Goal: Find specific page/section: Find specific page/section

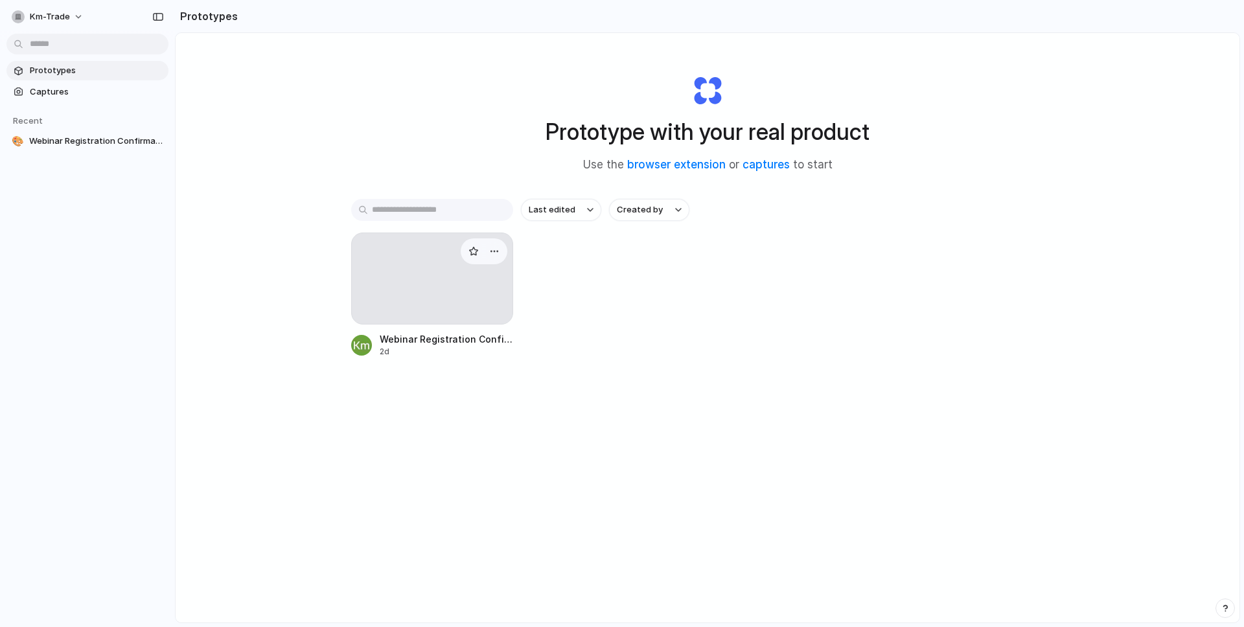
click at [411, 282] on div at bounding box center [432, 279] width 162 height 92
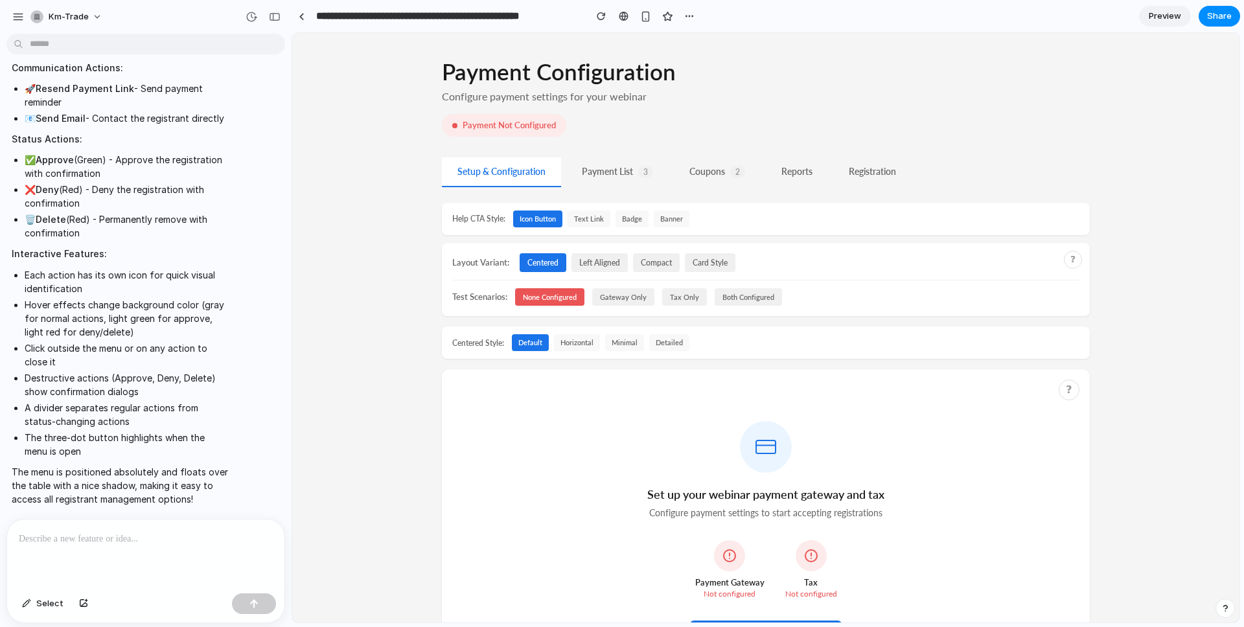
click at [795, 179] on button "Reports" at bounding box center [797, 172] width 62 height 30
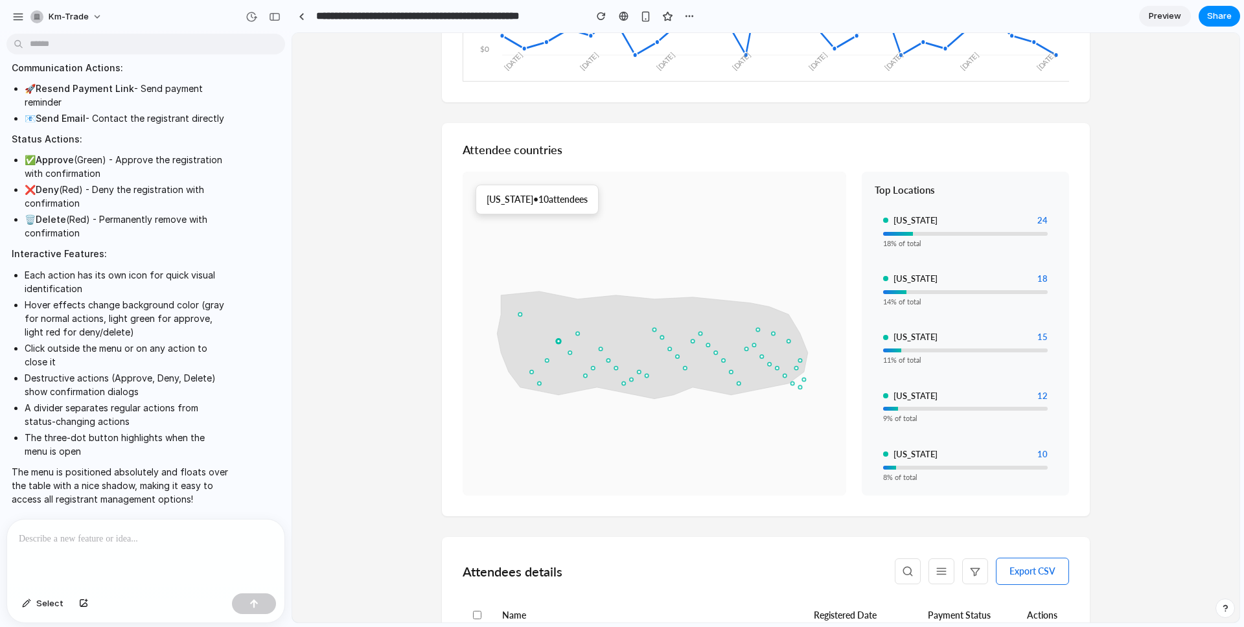
click at [559, 343] on circle at bounding box center [558, 342] width 6 height 6
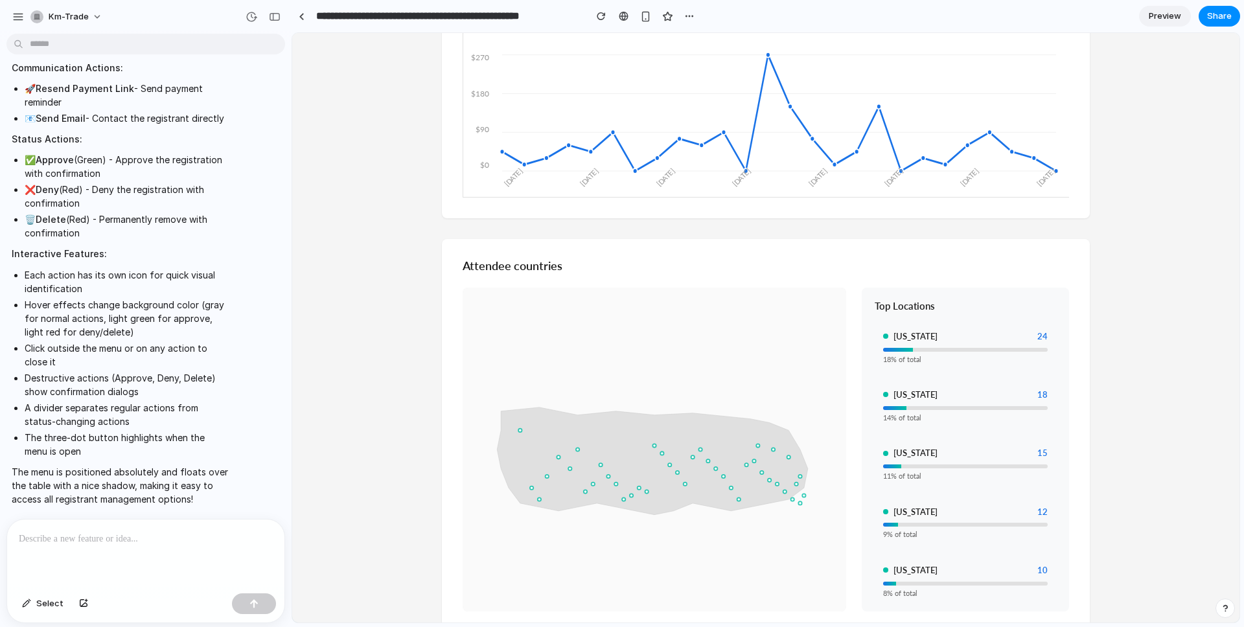
scroll to position [776, 0]
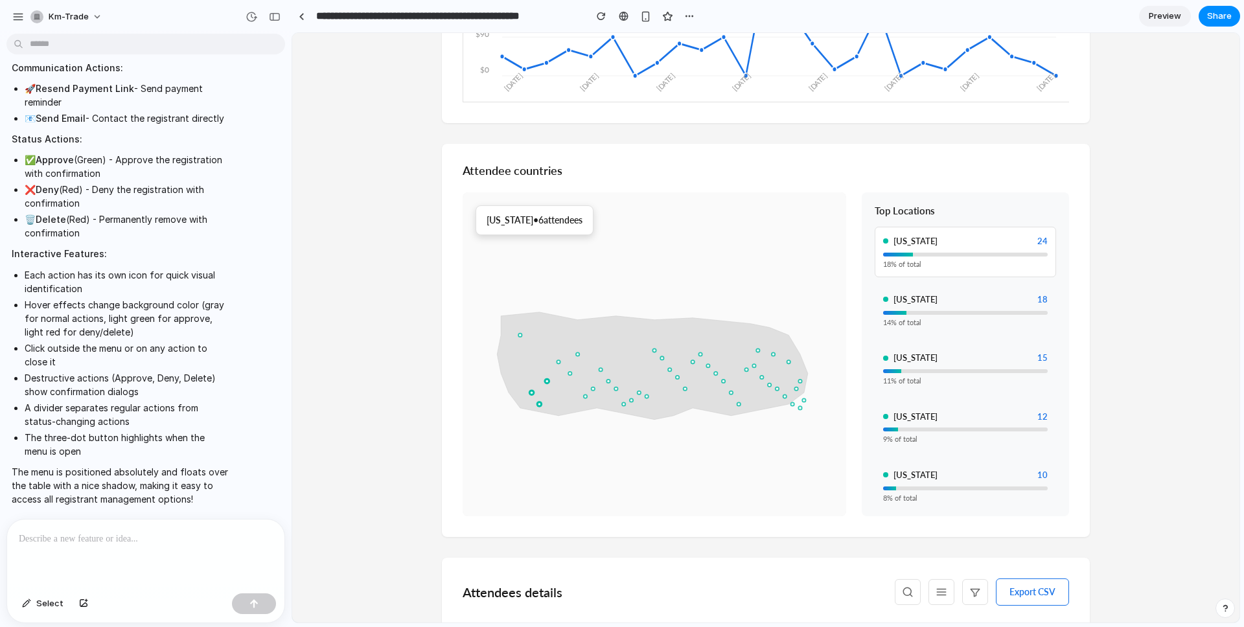
click at [963, 256] on div "[US_STATE] 24 18 % of total" at bounding box center [965, 252] width 181 height 51
click at [946, 318] on div "14 % of total" at bounding box center [965, 323] width 165 height 10
click at [937, 365] on div "[US_STATE] 15 11 % of total" at bounding box center [965, 368] width 181 height 51
click at [758, 353] on circle at bounding box center [758, 351] width 6 height 6
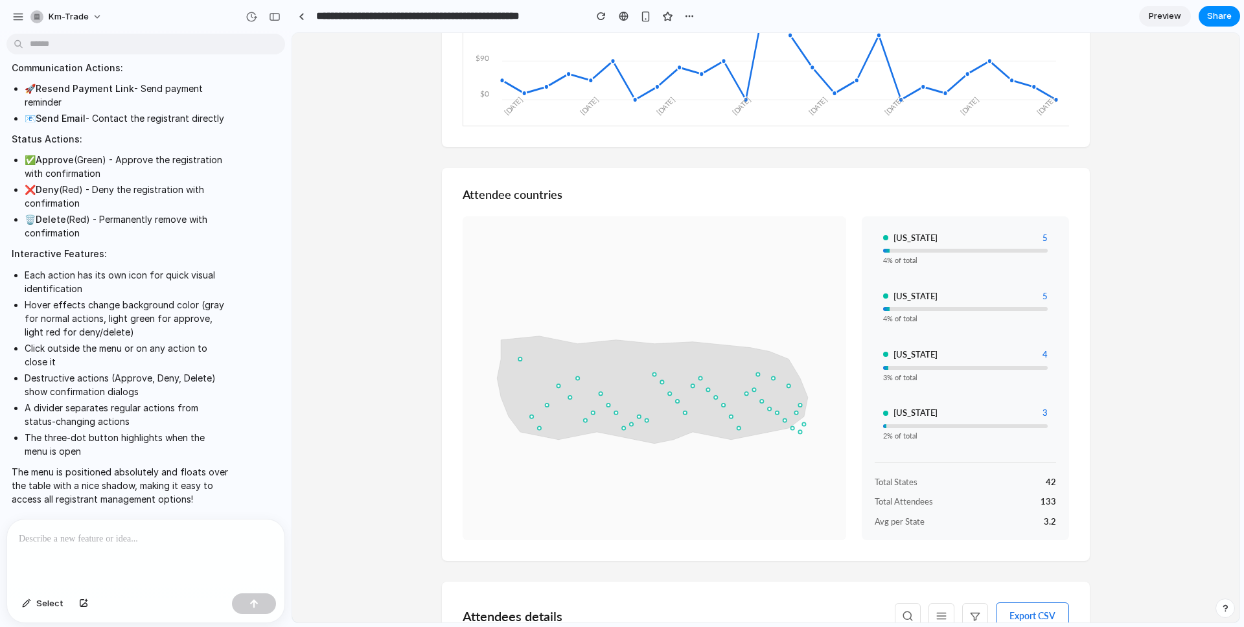
scroll to position [533, 0]
